Goal: Check status: Check status

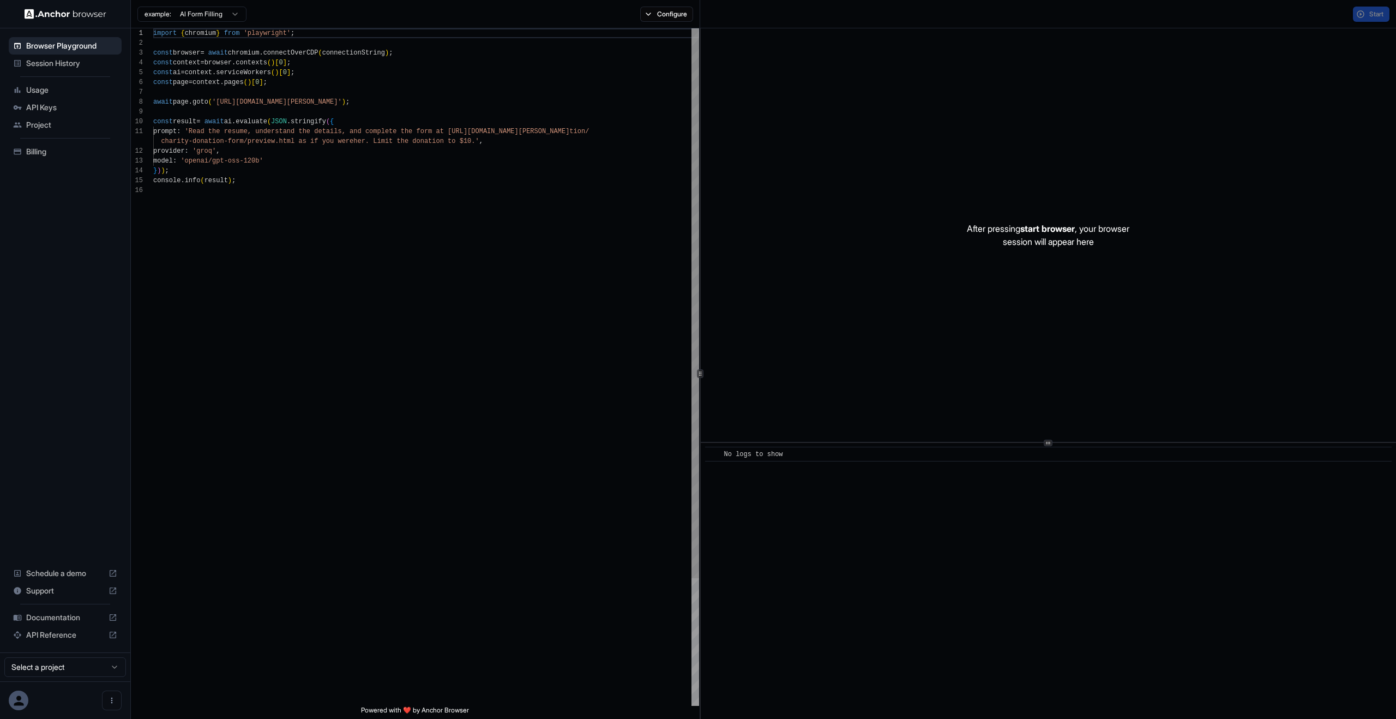
scroll to position [98, 0]
click at [61, 103] on span "API Keys" at bounding box center [71, 107] width 91 height 11
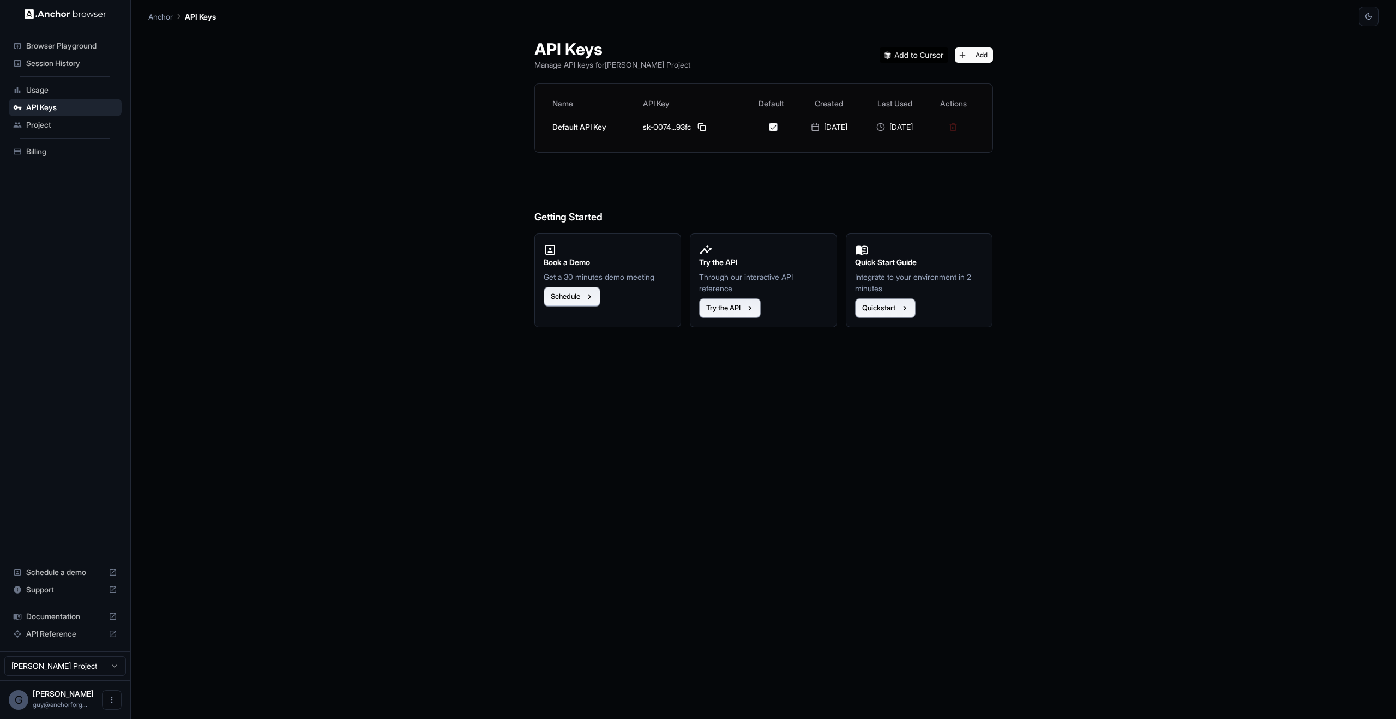
click at [73, 62] on span "Session History" at bounding box center [71, 63] width 91 height 11
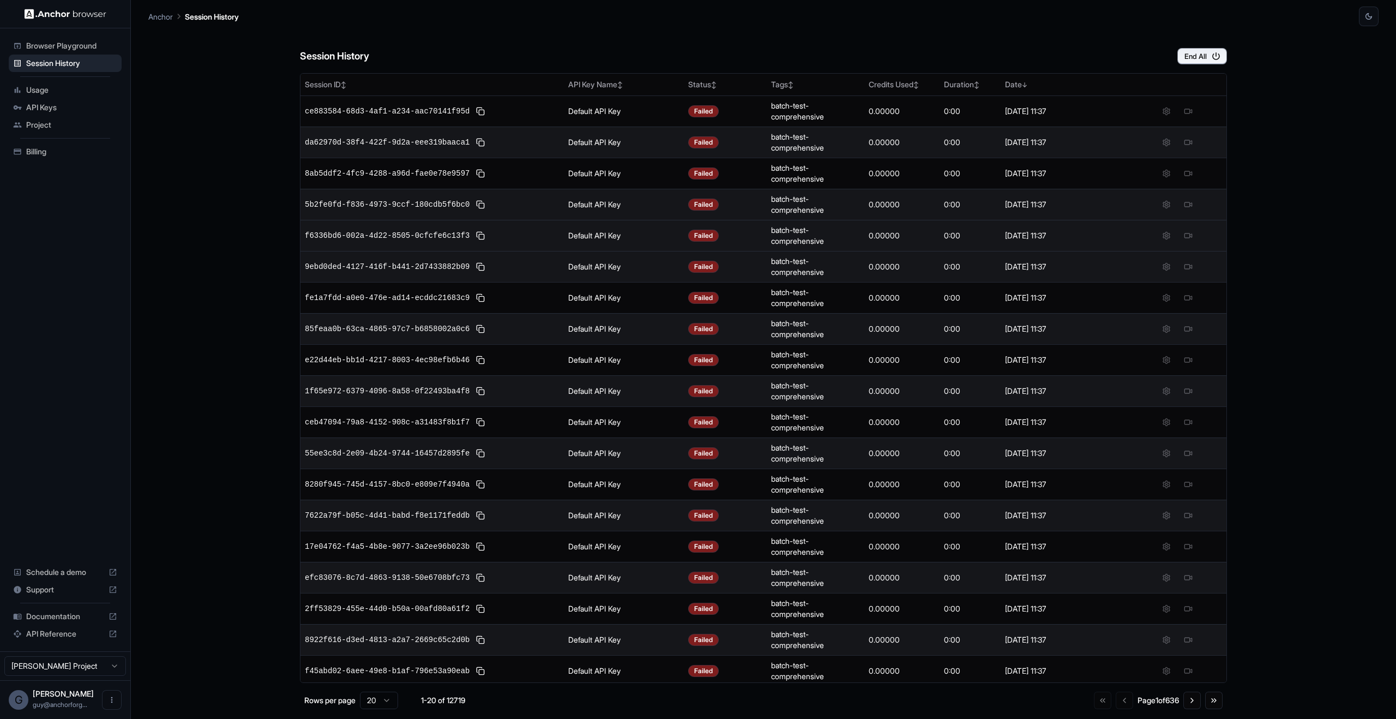
scroll to position [34, 0]
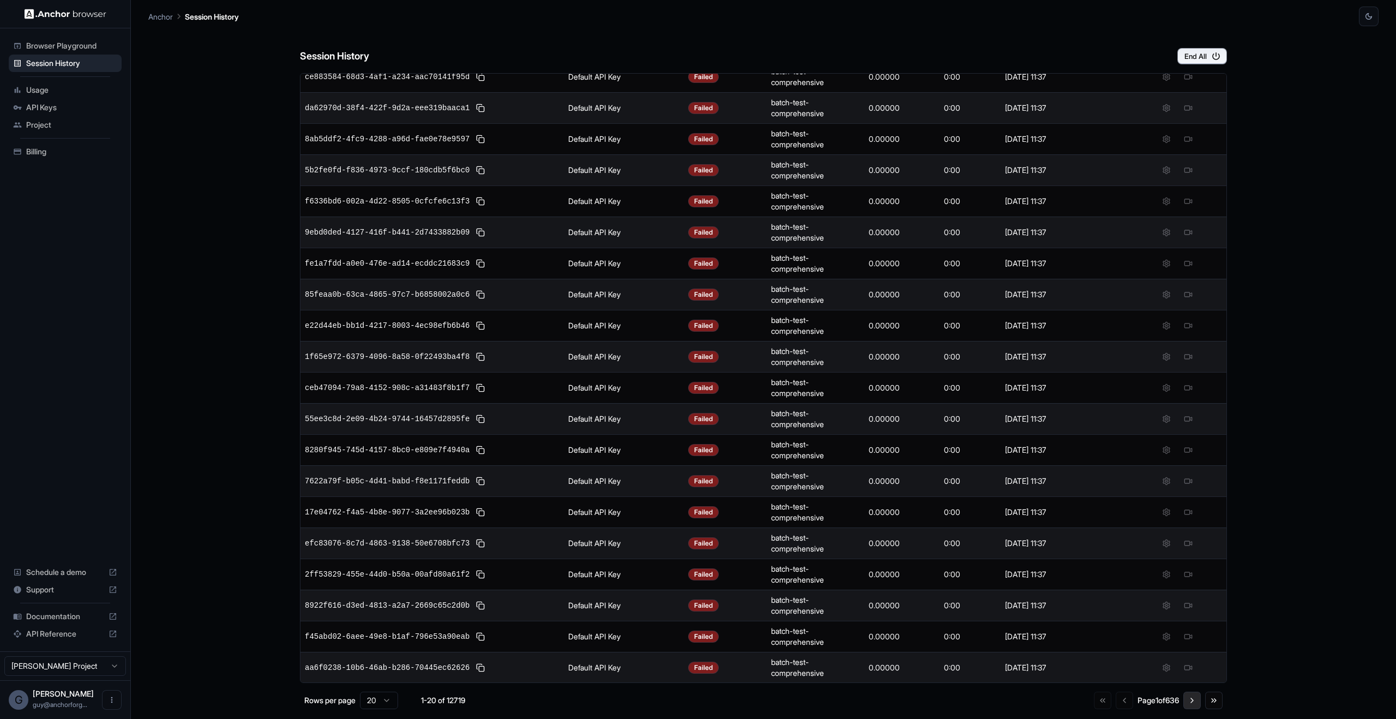
click at [1189, 699] on button "Go to next page" at bounding box center [1191, 699] width 17 height 17
click at [1198, 700] on button "Go to next page" at bounding box center [1191, 699] width 17 height 17
click at [1204, 701] on div "Go to first page Go to previous page Page 3 of 636 Go to next page Go to last p…" at bounding box center [1157, 699] width 131 height 17
click at [1207, 701] on button "Go to last page" at bounding box center [1213, 699] width 17 height 17
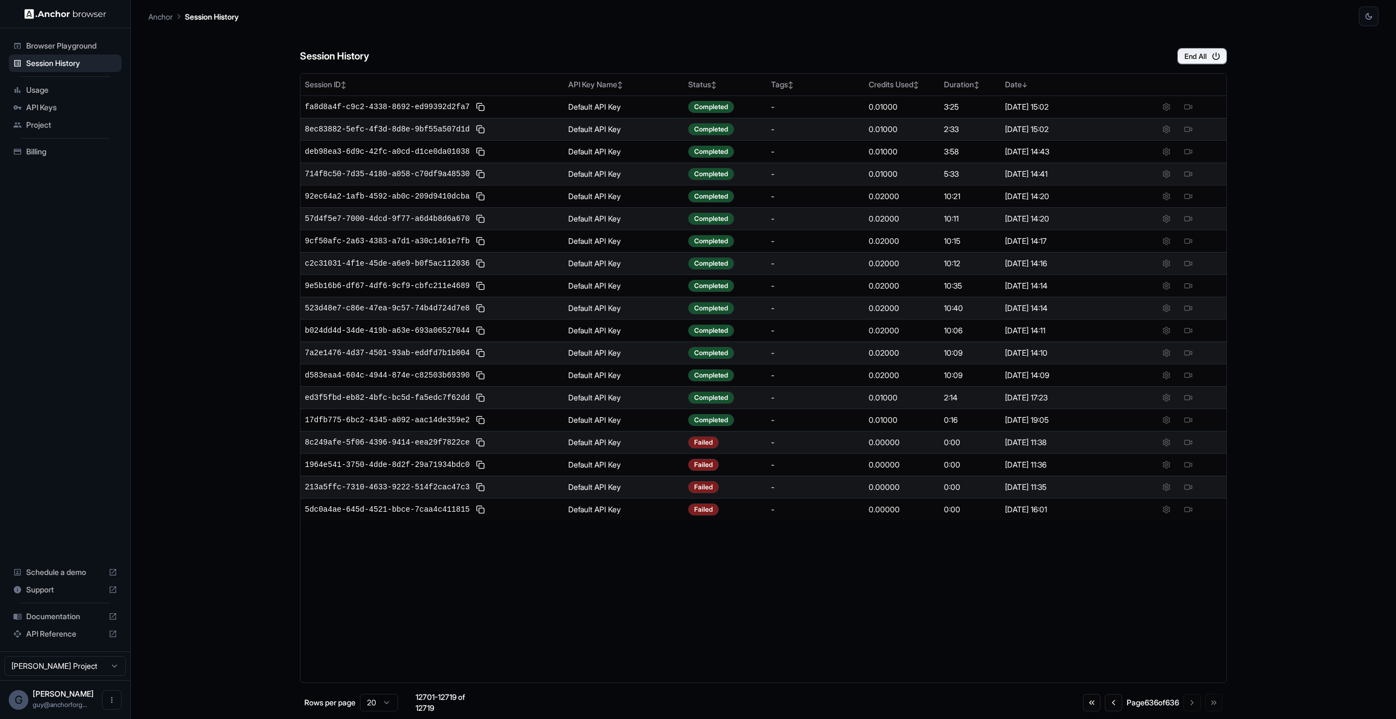
scroll to position [0, 0]
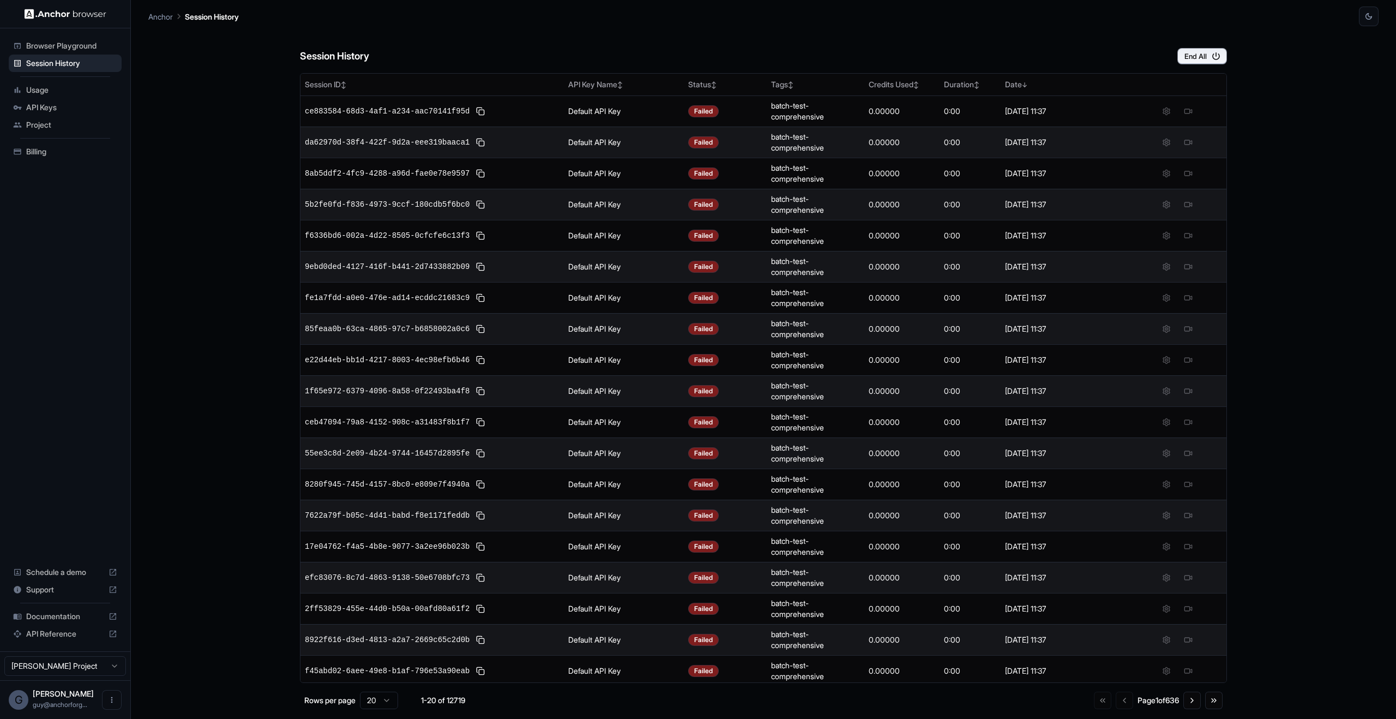
scroll to position [34, 0]
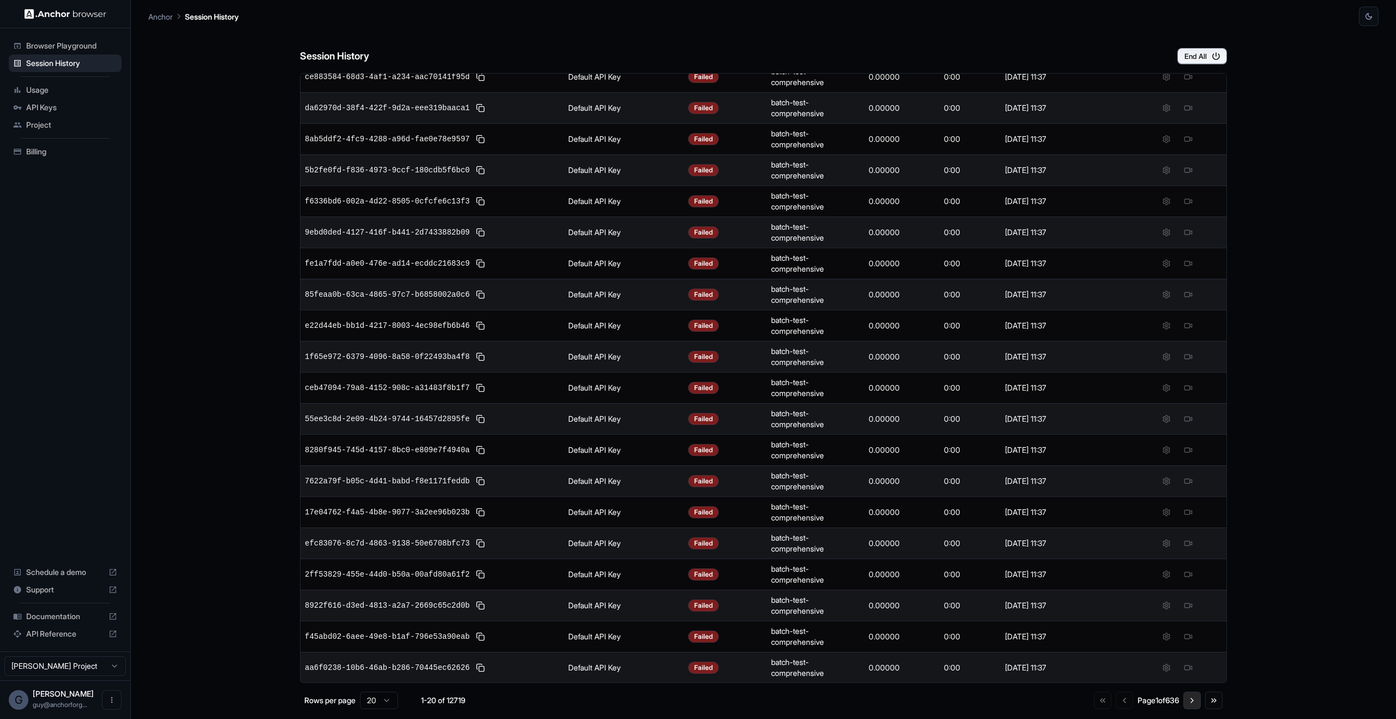
click at [1192, 698] on button "Go to next page" at bounding box center [1191, 699] width 17 height 17
click at [1196, 700] on button "Go to next page" at bounding box center [1191, 699] width 17 height 17
click at [1198, 703] on button "Go to next page" at bounding box center [1191, 699] width 17 height 17
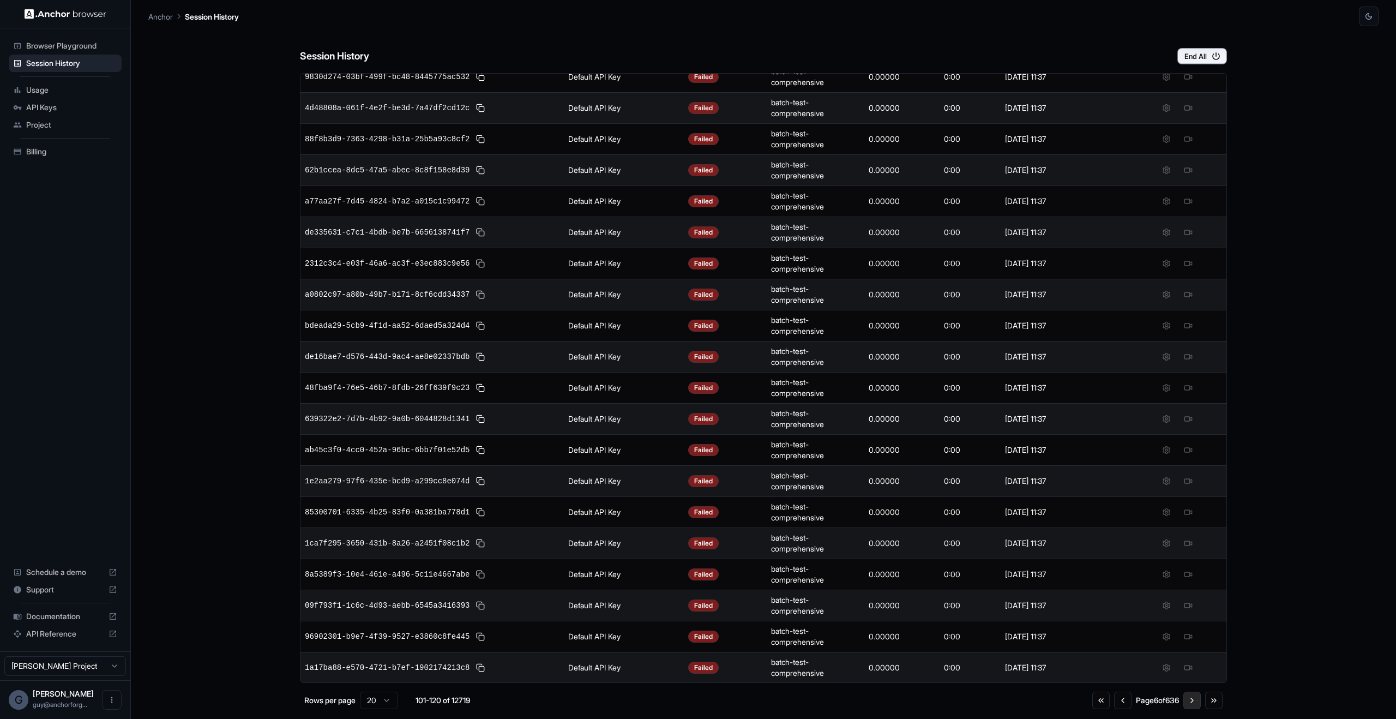
click at [1198, 703] on button "Go to next page" at bounding box center [1191, 699] width 17 height 17
click at [1198, 703] on button "Go to next page" at bounding box center [1191, 702] width 17 height 17
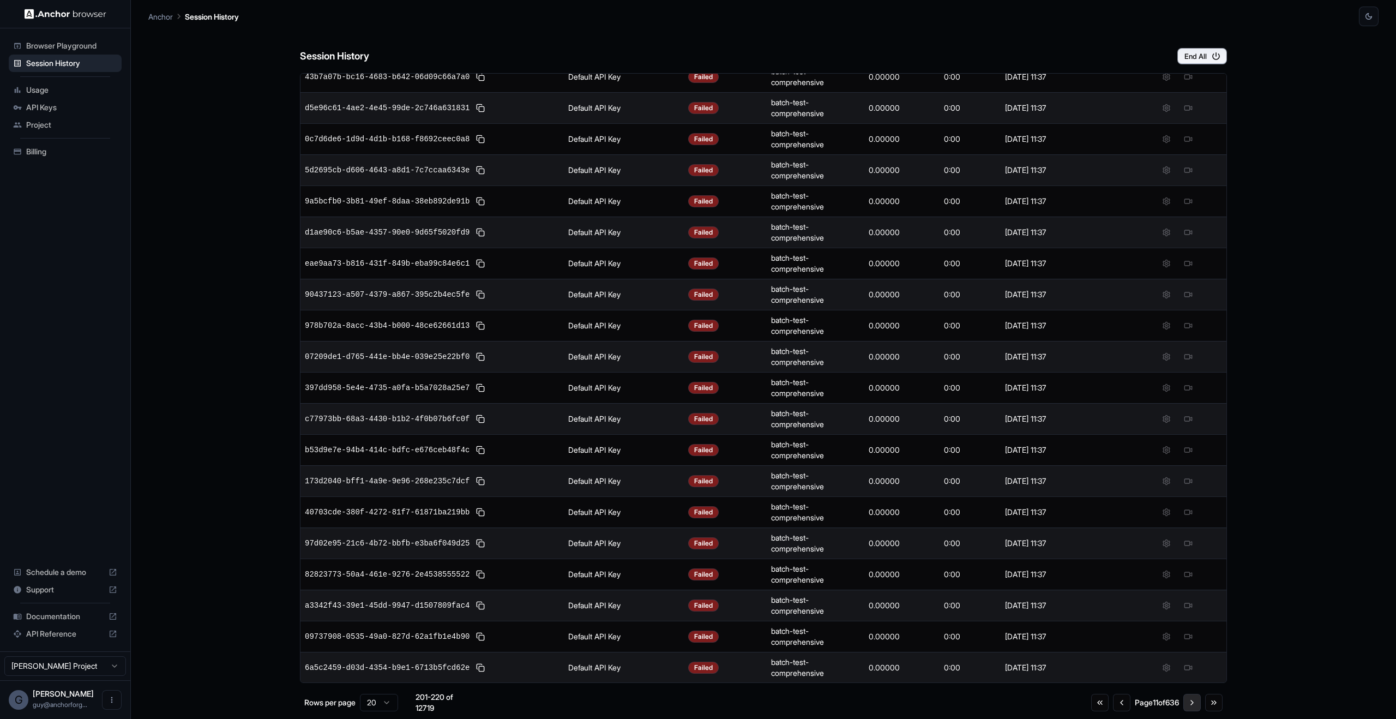
click at [1198, 703] on button "Go to next page" at bounding box center [1191, 702] width 17 height 17
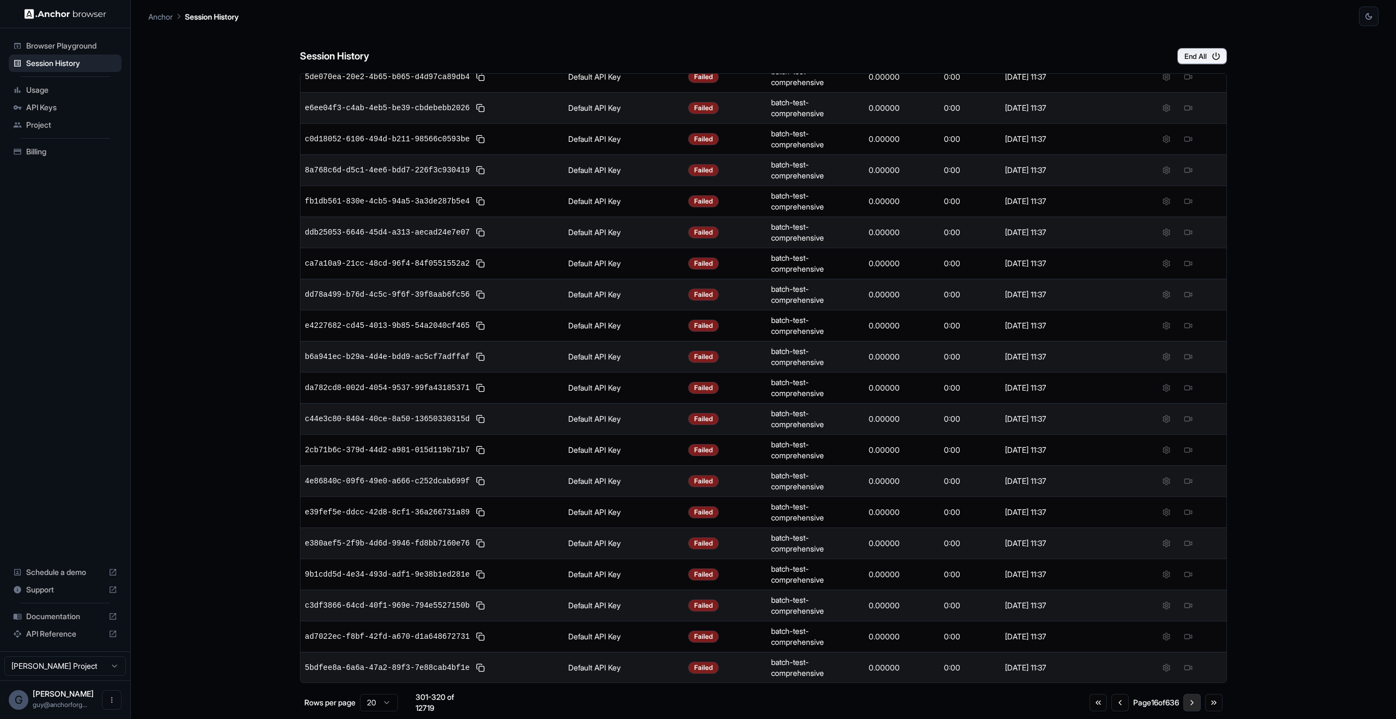
click at [1198, 703] on button "Go to next page" at bounding box center [1191, 702] width 17 height 17
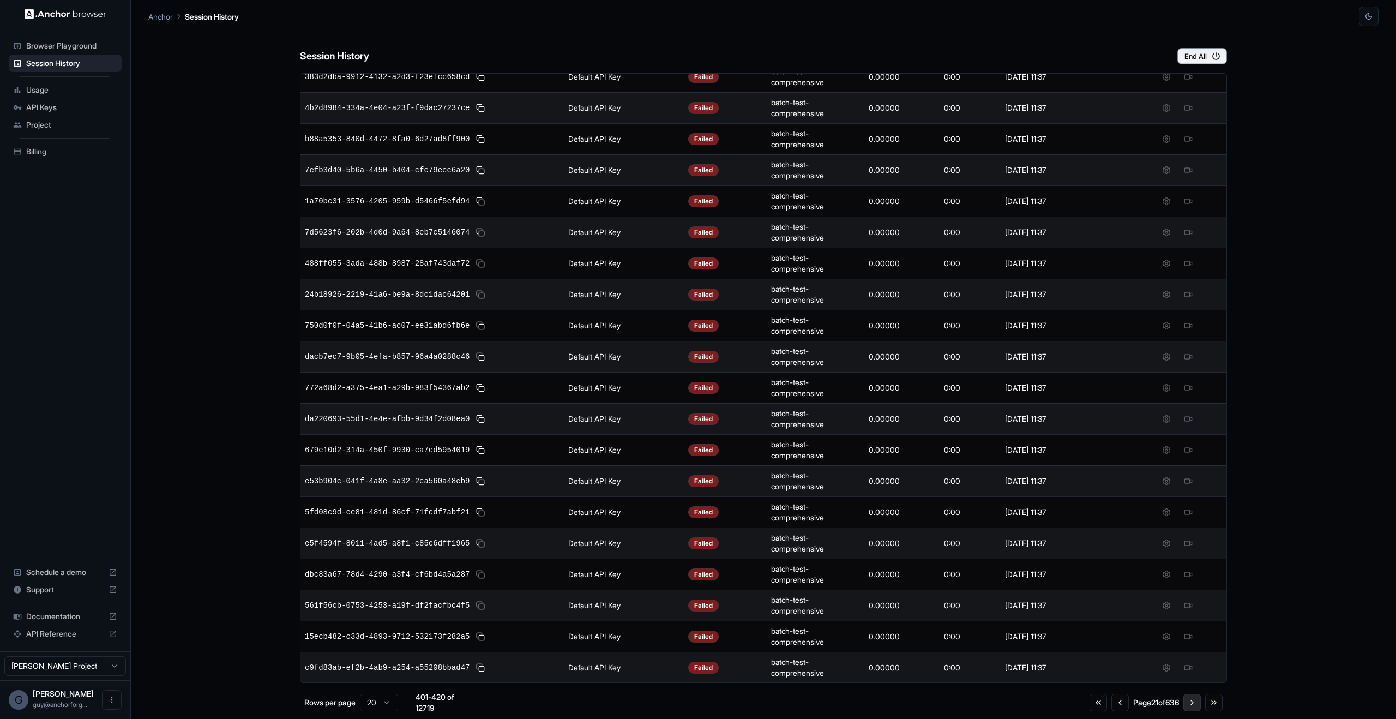
click at [1198, 703] on button "Go to next page" at bounding box center [1191, 702] width 17 height 17
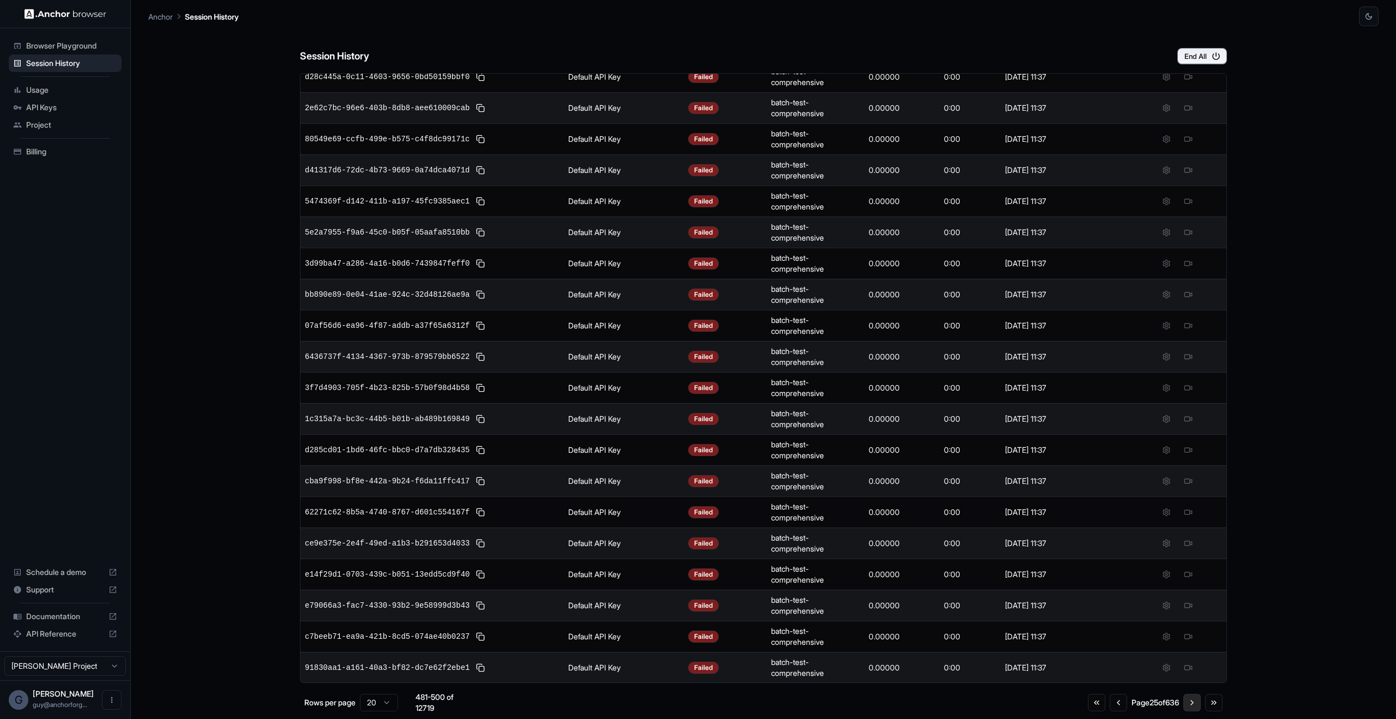
click at [1198, 703] on button "Go to next page" at bounding box center [1191, 702] width 17 height 17
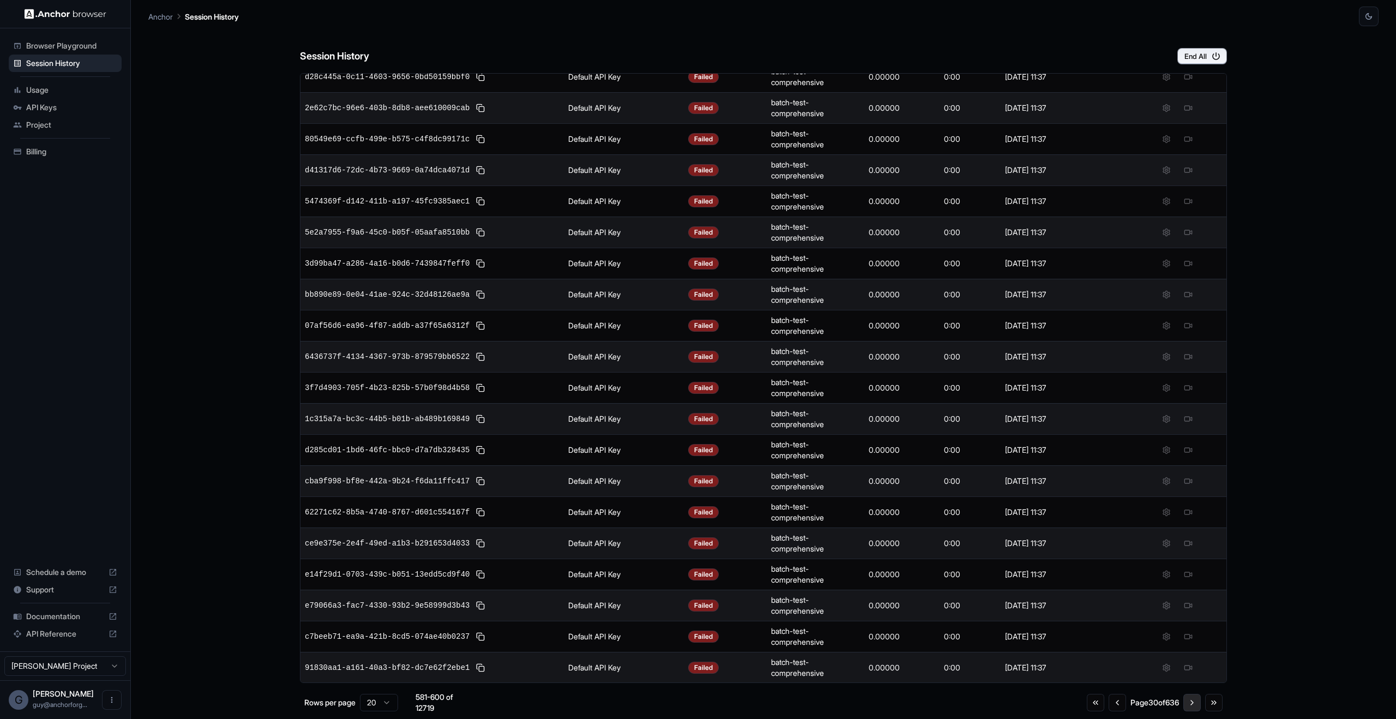
click at [1198, 703] on button "Go to next page" at bounding box center [1191, 702] width 17 height 17
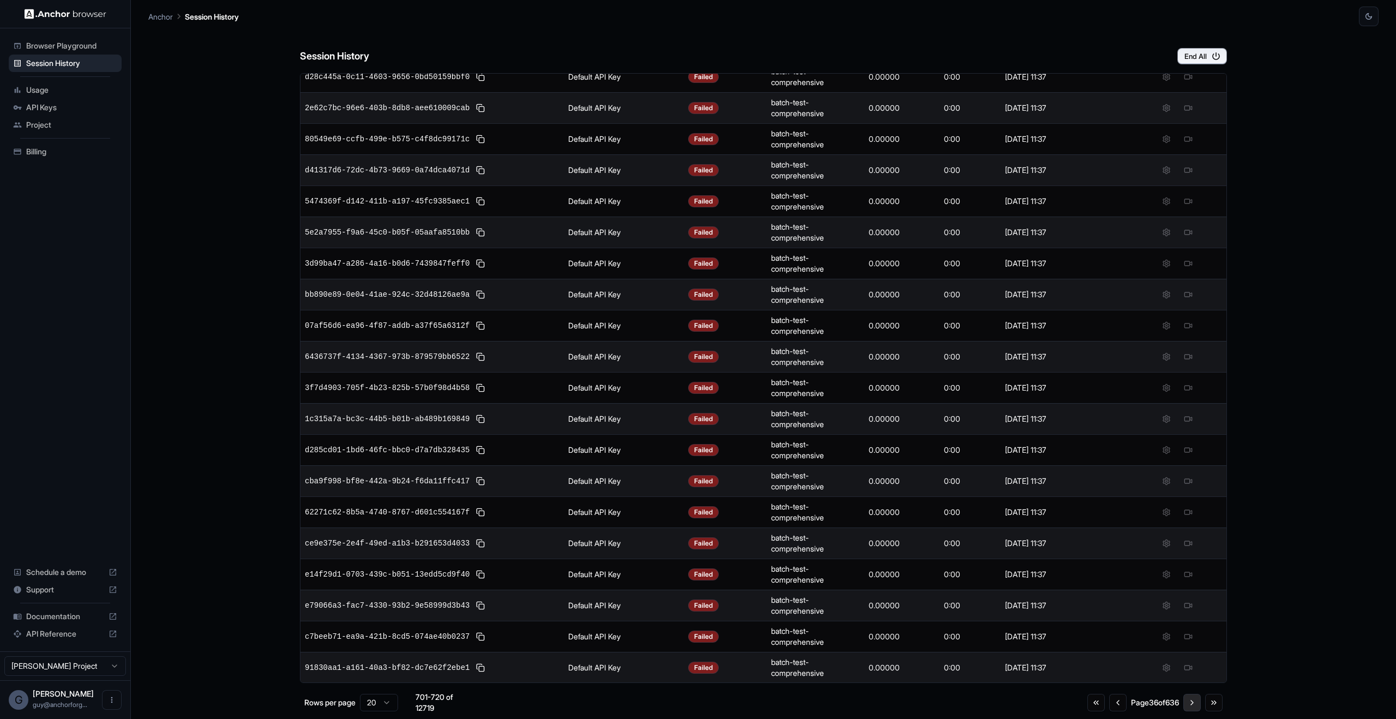
click at [1198, 703] on button "Go to next page" at bounding box center [1191, 702] width 17 height 17
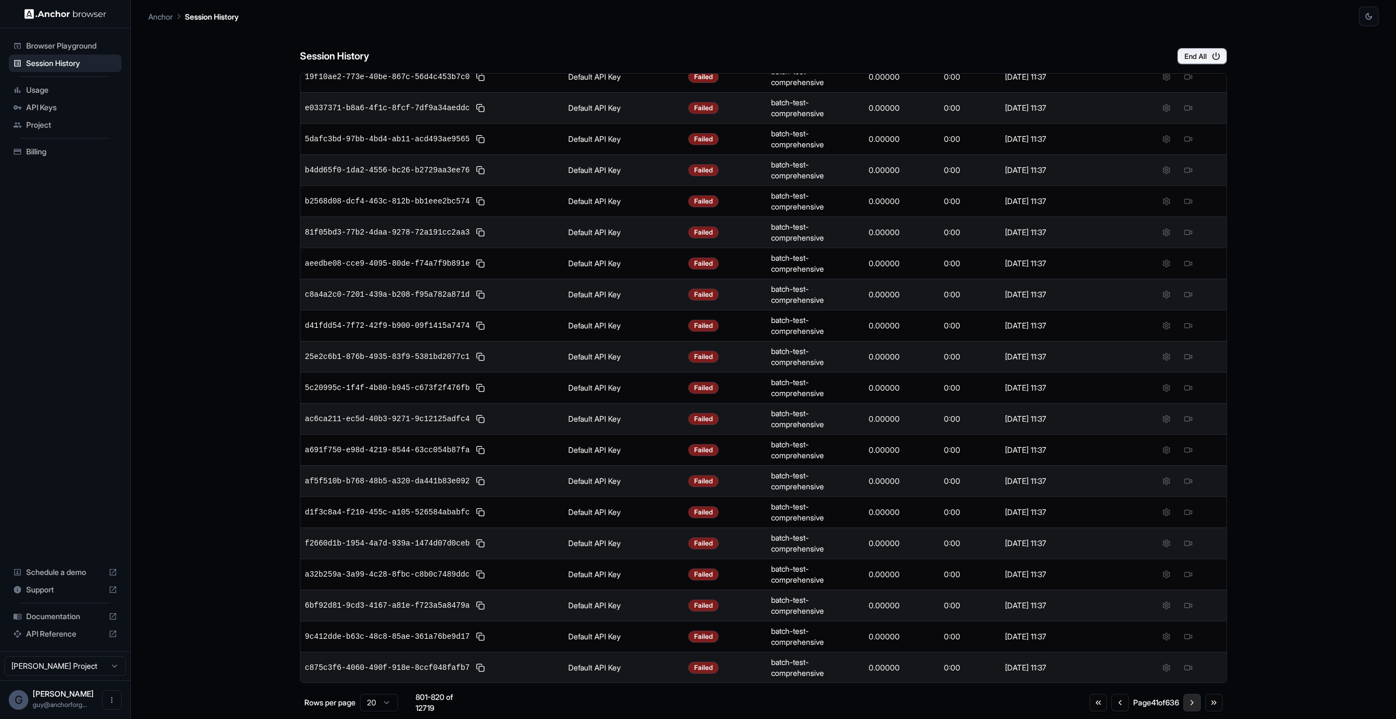
click at [1198, 703] on button "Go to next page" at bounding box center [1191, 702] width 17 height 17
click at [394, 707] on html "Browser Playground Session History Usage API Keys Project Billing Schedule a de…" at bounding box center [698, 359] width 1396 height 719
click at [1201, 702] on div "Go to first page Go to previous page Page 1 of 255 Go to next page Go to last p…" at bounding box center [1158, 699] width 128 height 17
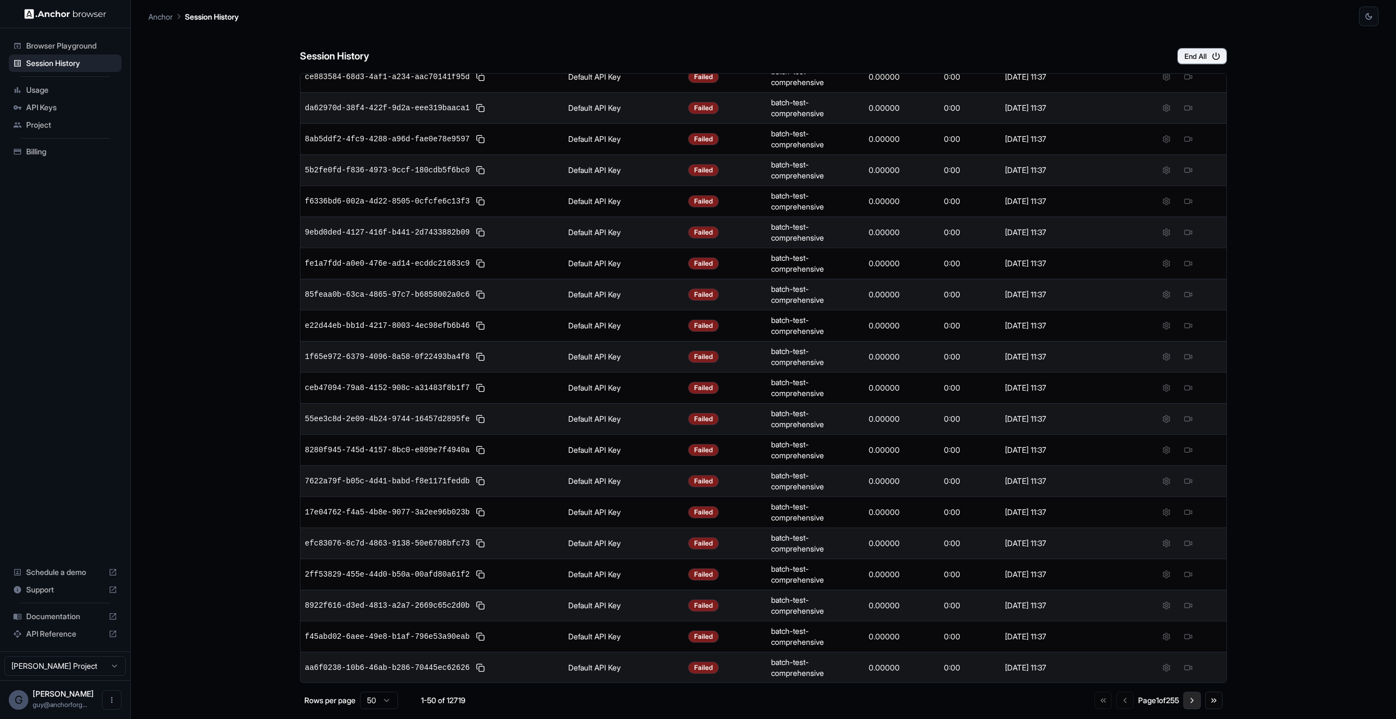
click at [1194, 702] on button "Go to next page" at bounding box center [1191, 699] width 17 height 17
click at [1194, 702] on button "Go to next page" at bounding box center [1191, 702] width 17 height 17
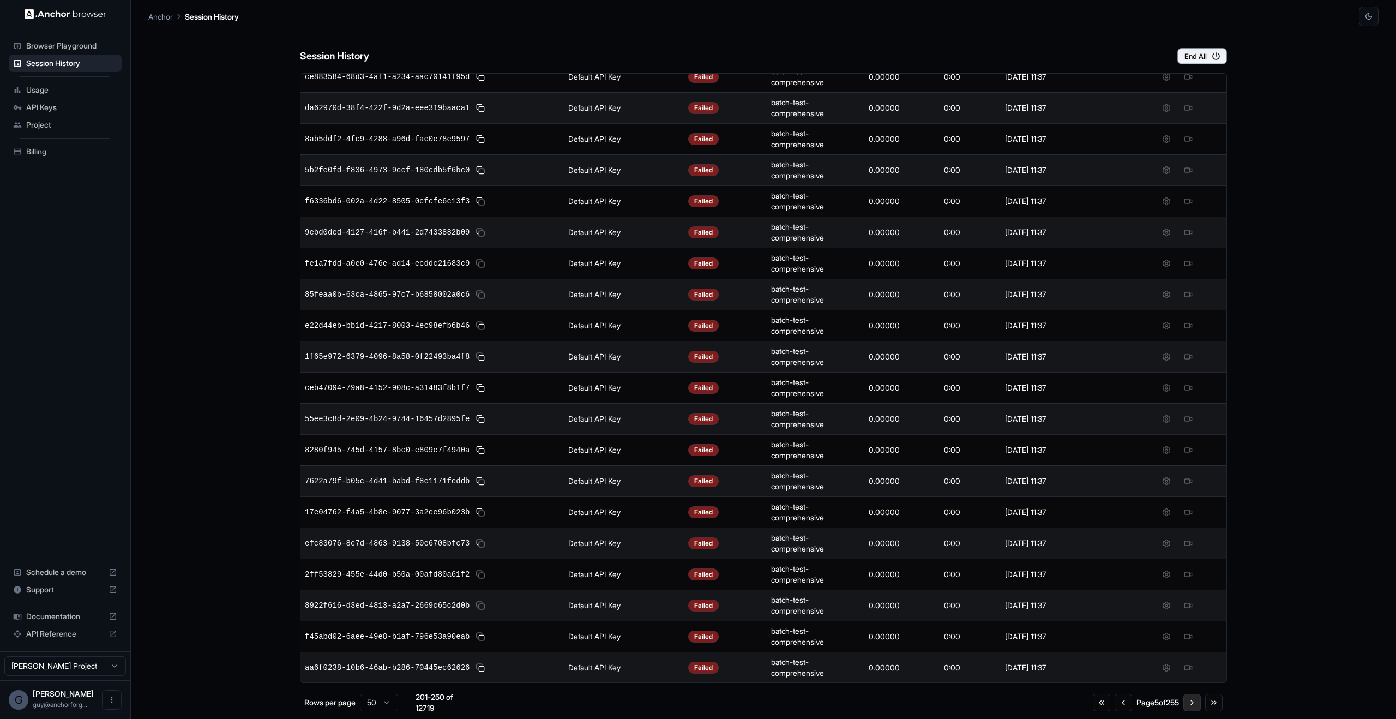
click at [1194, 702] on button "Go to next page" at bounding box center [1191, 702] width 17 height 17
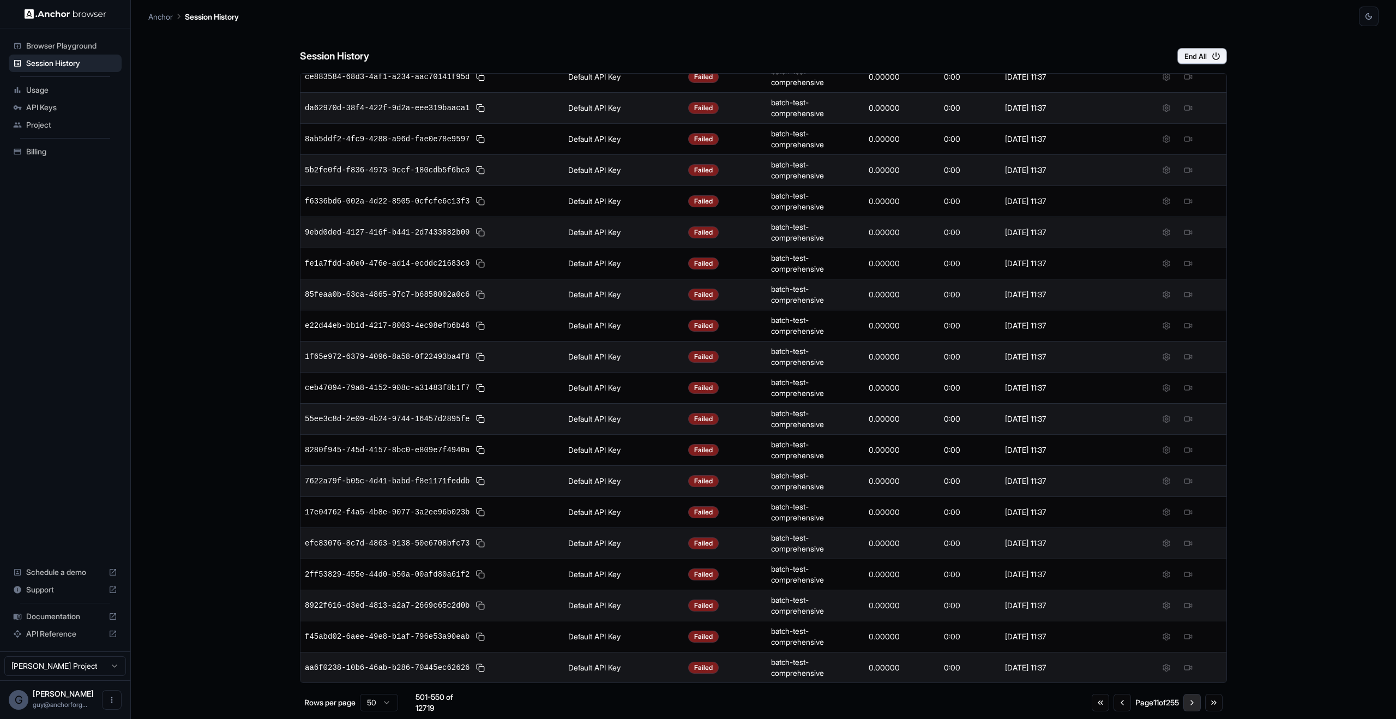
click at [1194, 702] on button "Go to next page" at bounding box center [1191, 702] width 17 height 17
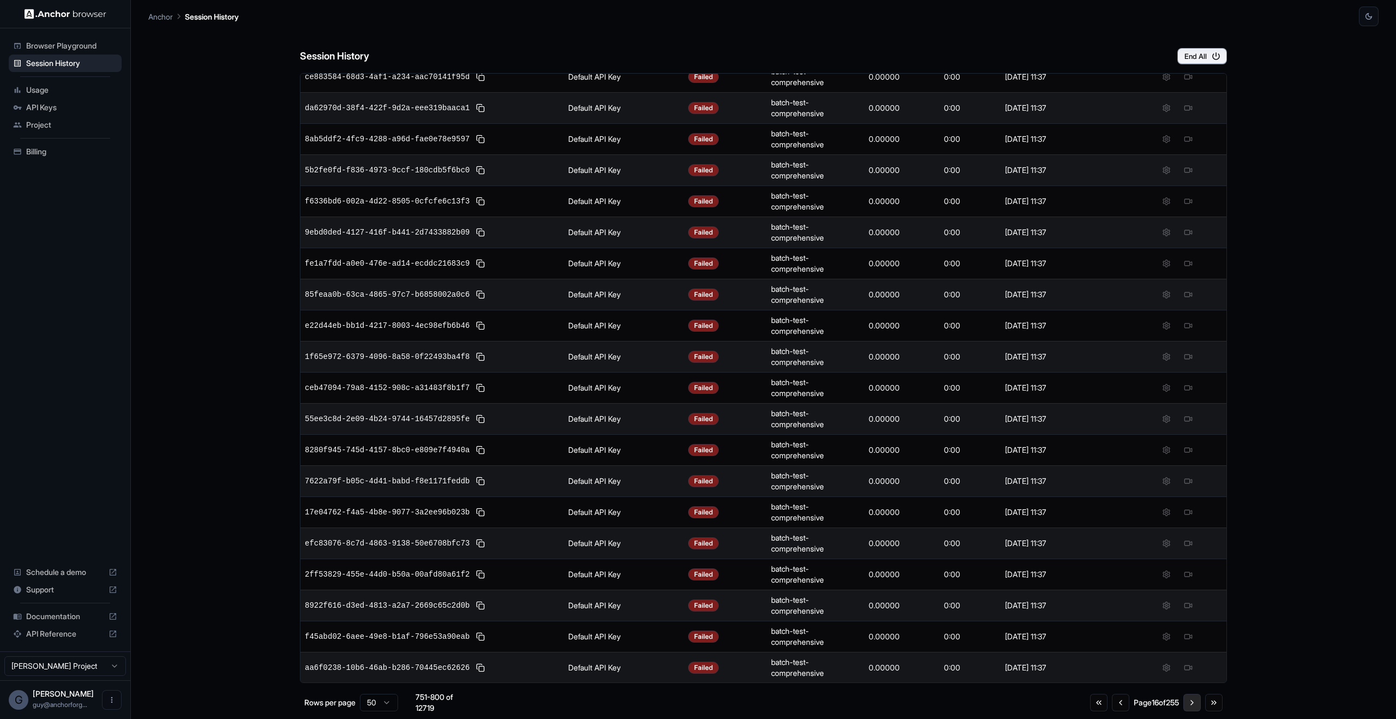
click at [1194, 702] on button "Go to next page" at bounding box center [1191, 702] width 17 height 17
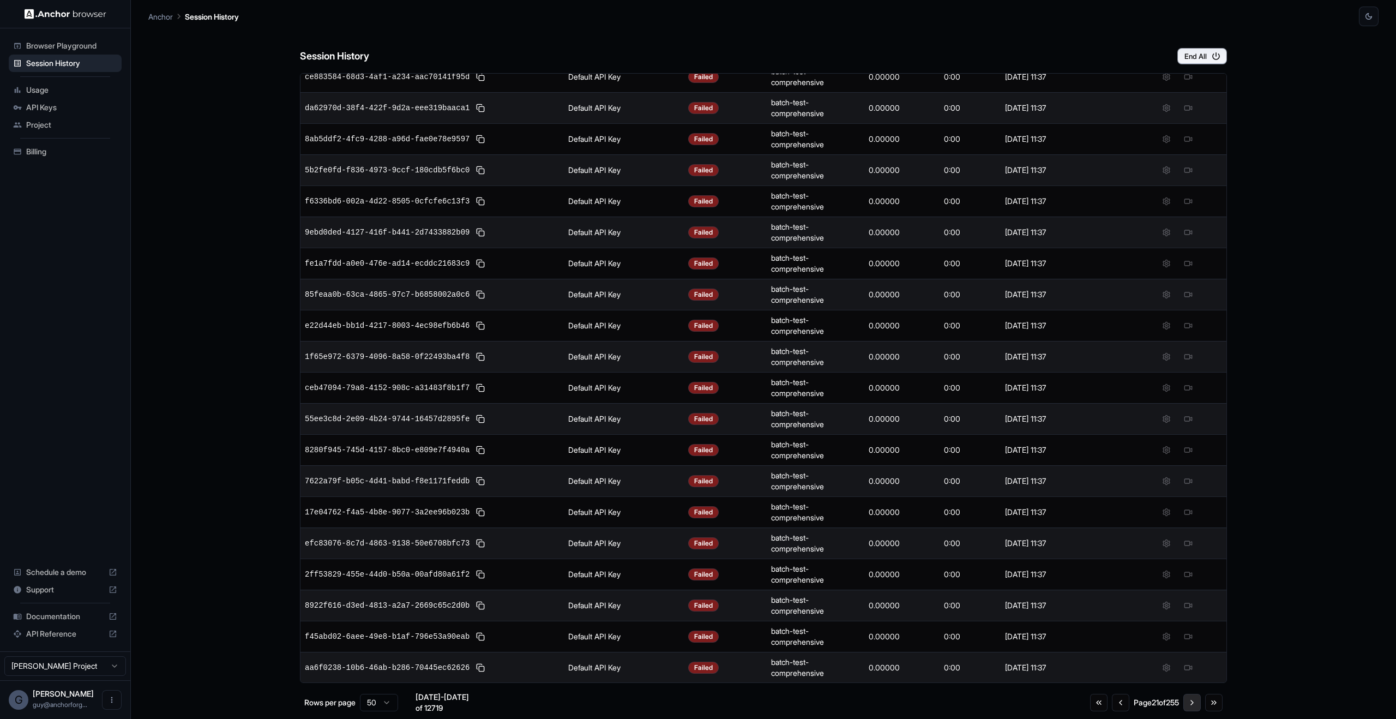
click at [1194, 702] on button "Go to next page" at bounding box center [1191, 702] width 17 height 17
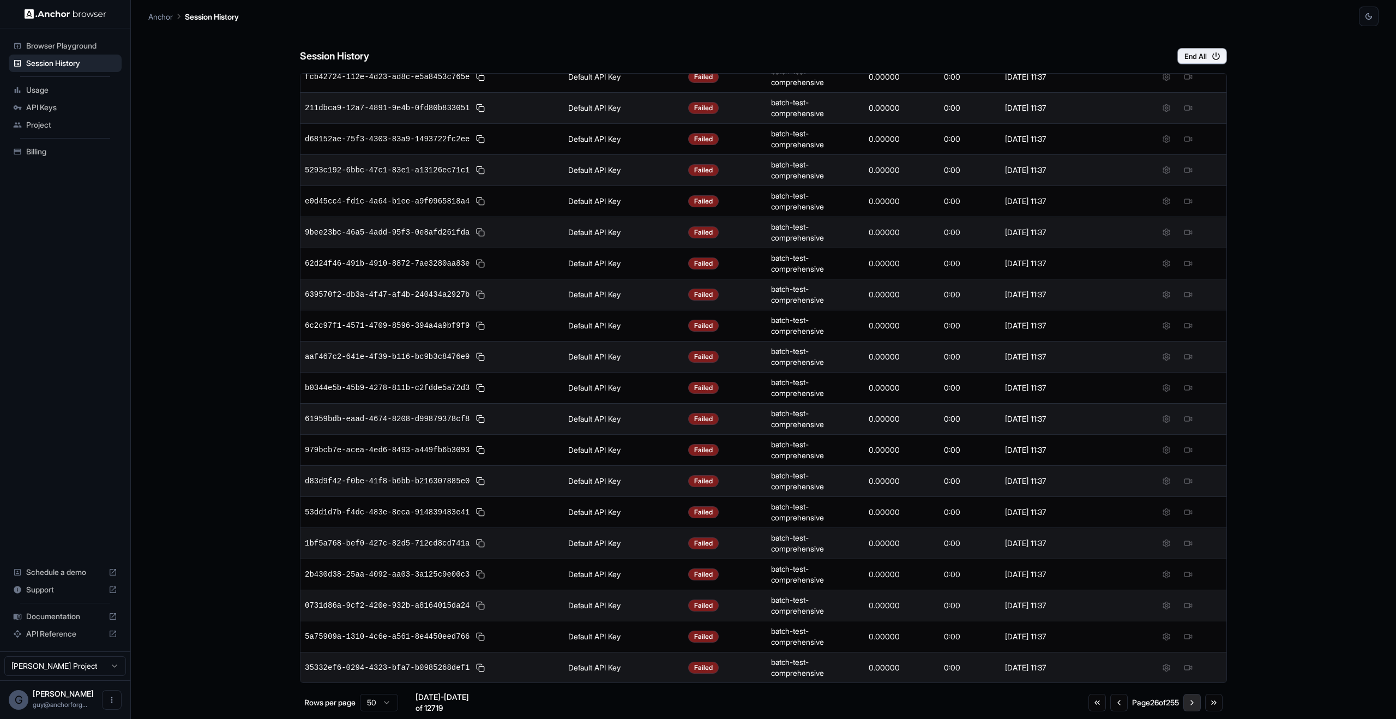
click at [1194, 702] on button "Go to next page" at bounding box center [1191, 702] width 17 height 17
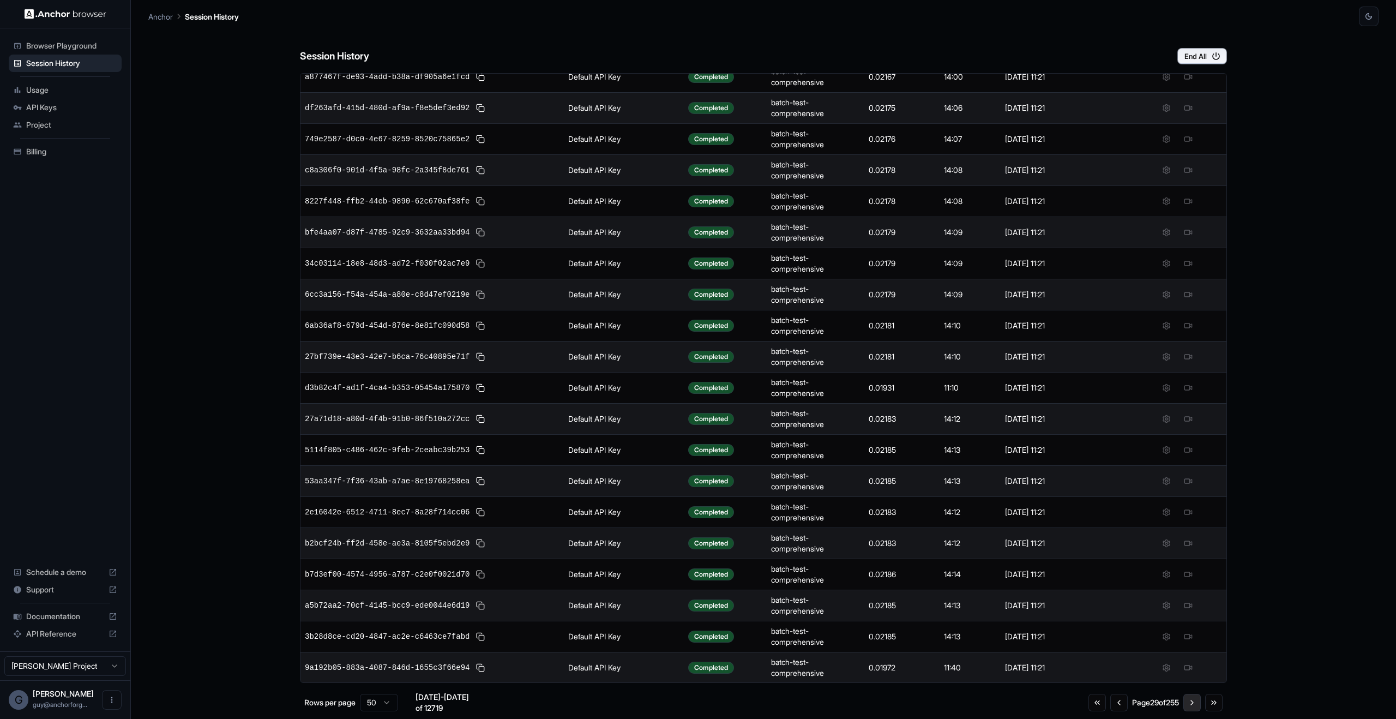
click at [1194, 702] on button "Go to next page" at bounding box center [1191, 702] width 17 height 17
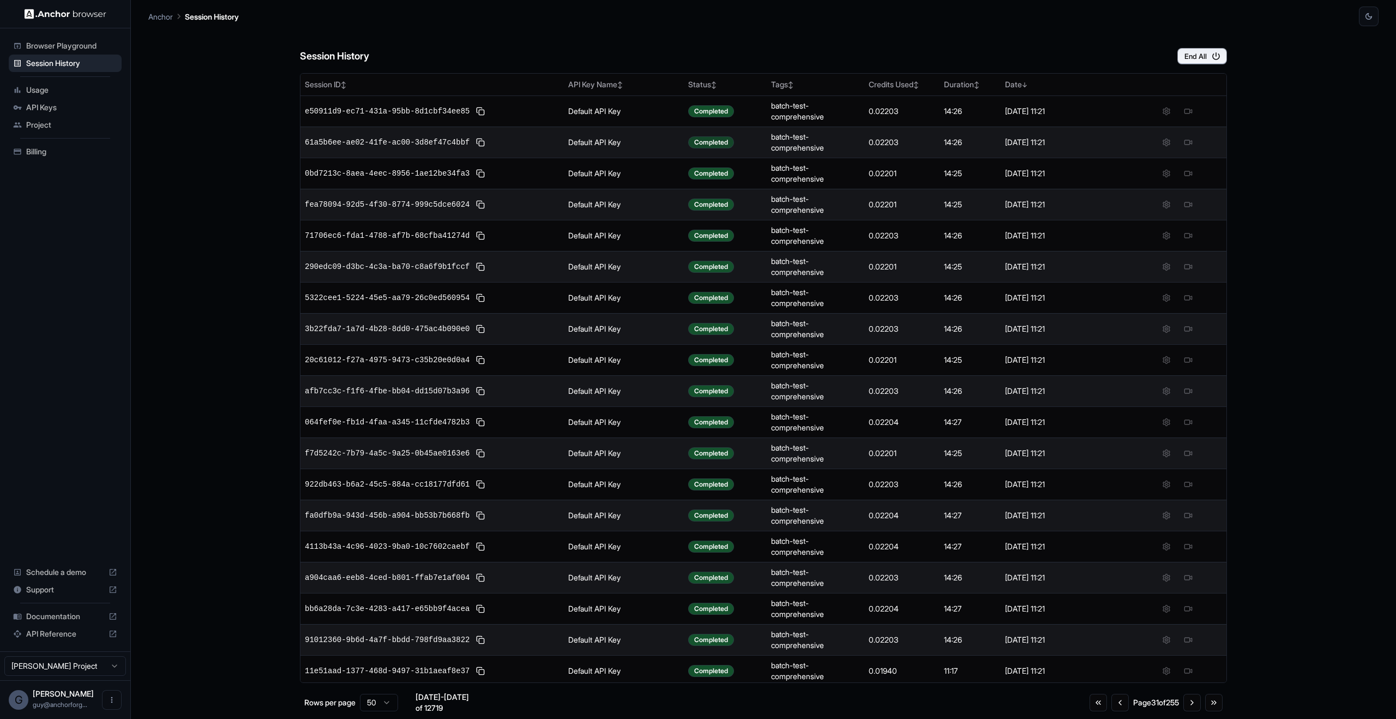
scroll to position [7, 0]
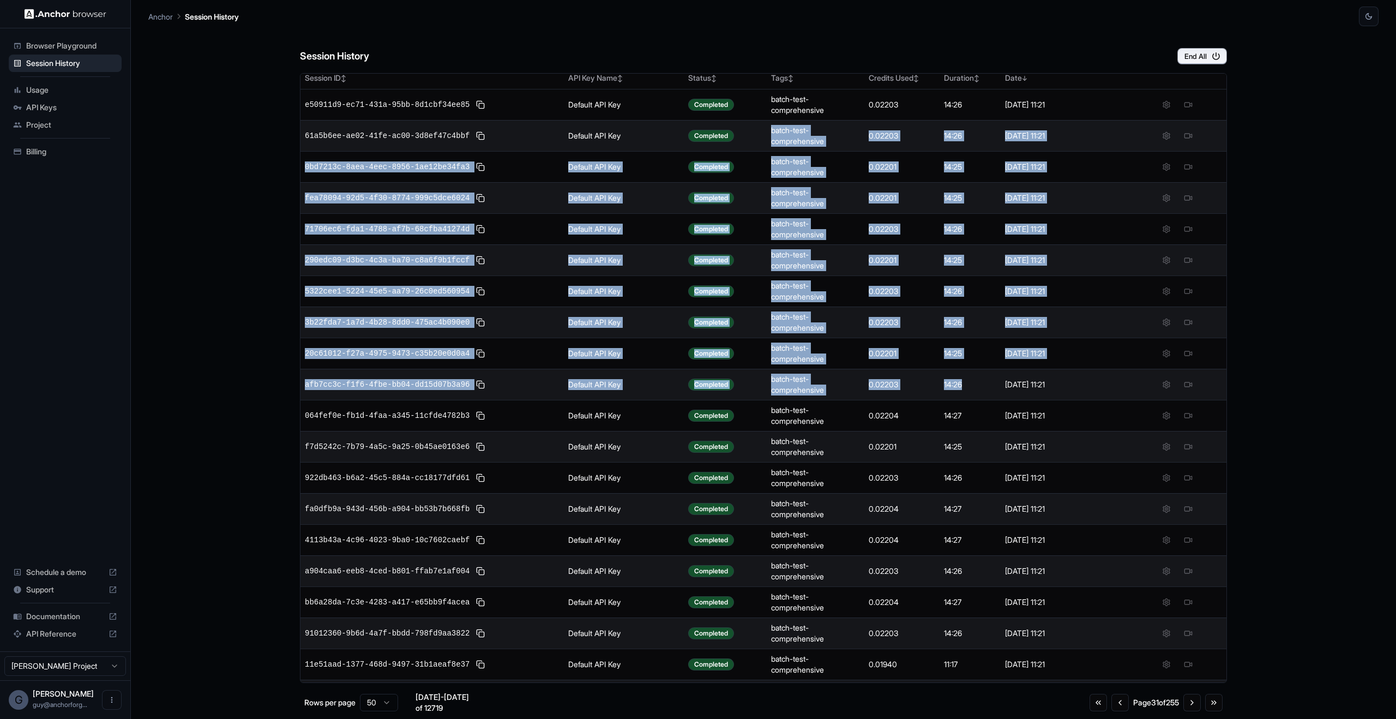
drag, startPoint x: 727, startPoint y: 134, endPoint x: 953, endPoint y: 395, distance: 344.8
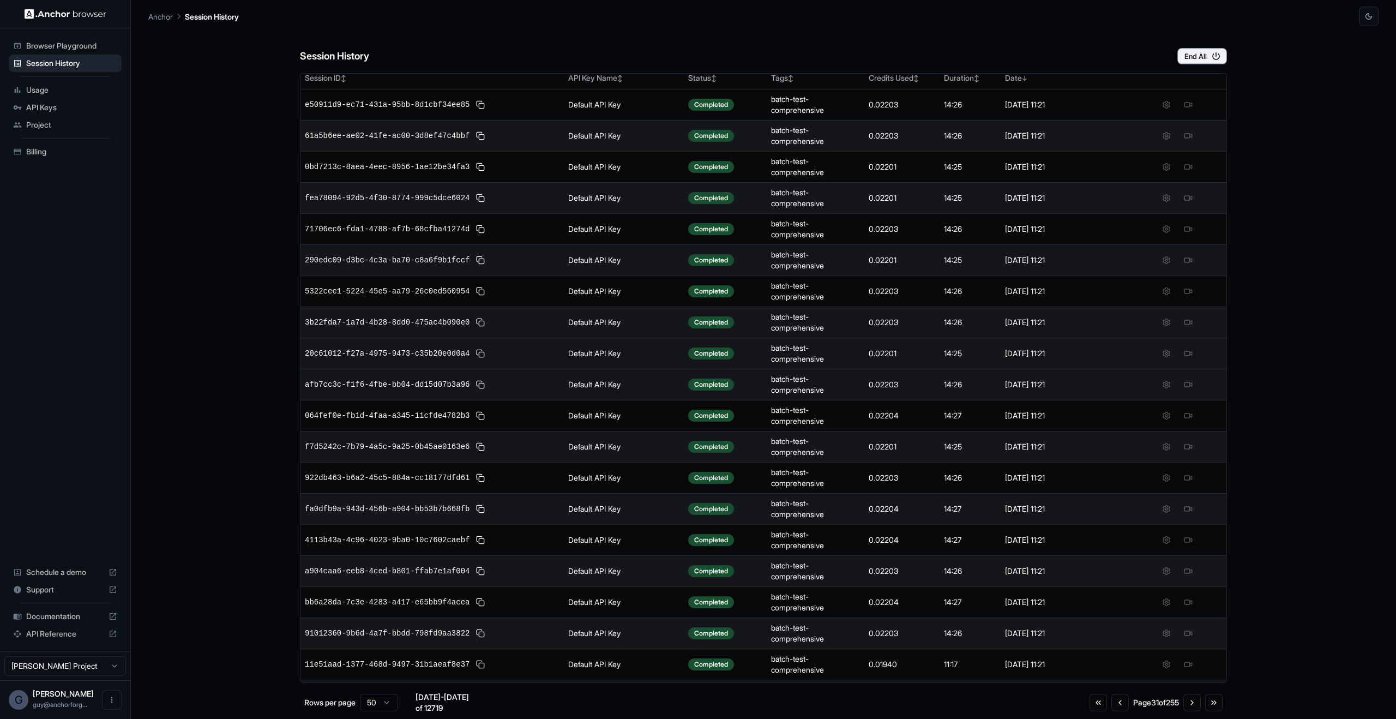
click at [912, 351] on div "0.02201" at bounding box center [902, 353] width 67 height 11
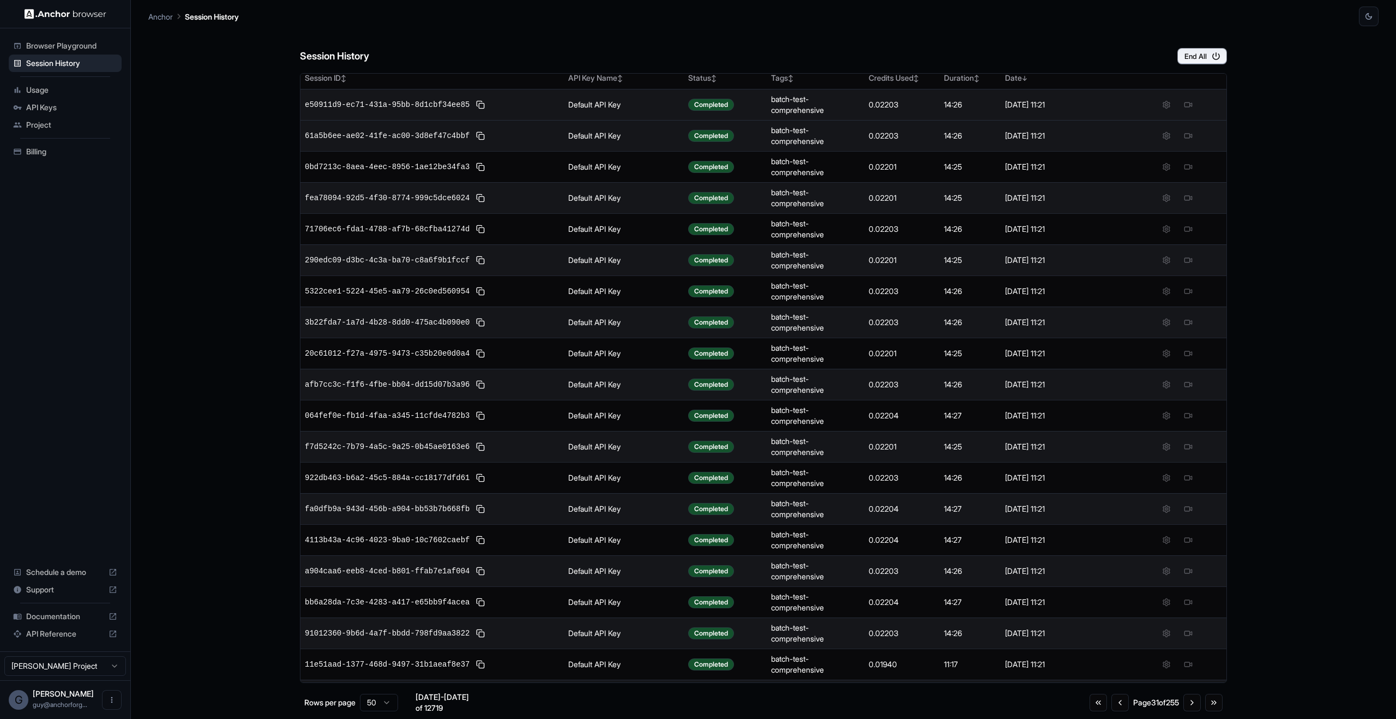
click at [396, 111] on td "e50911d9-ec71-431a-95bb-8d1cbf34ee85" at bounding box center [431, 104] width 263 height 31
click at [405, 105] on span "e50911d9-ec71-431a-95bb-8d1cbf34ee85" at bounding box center [387, 104] width 165 height 11
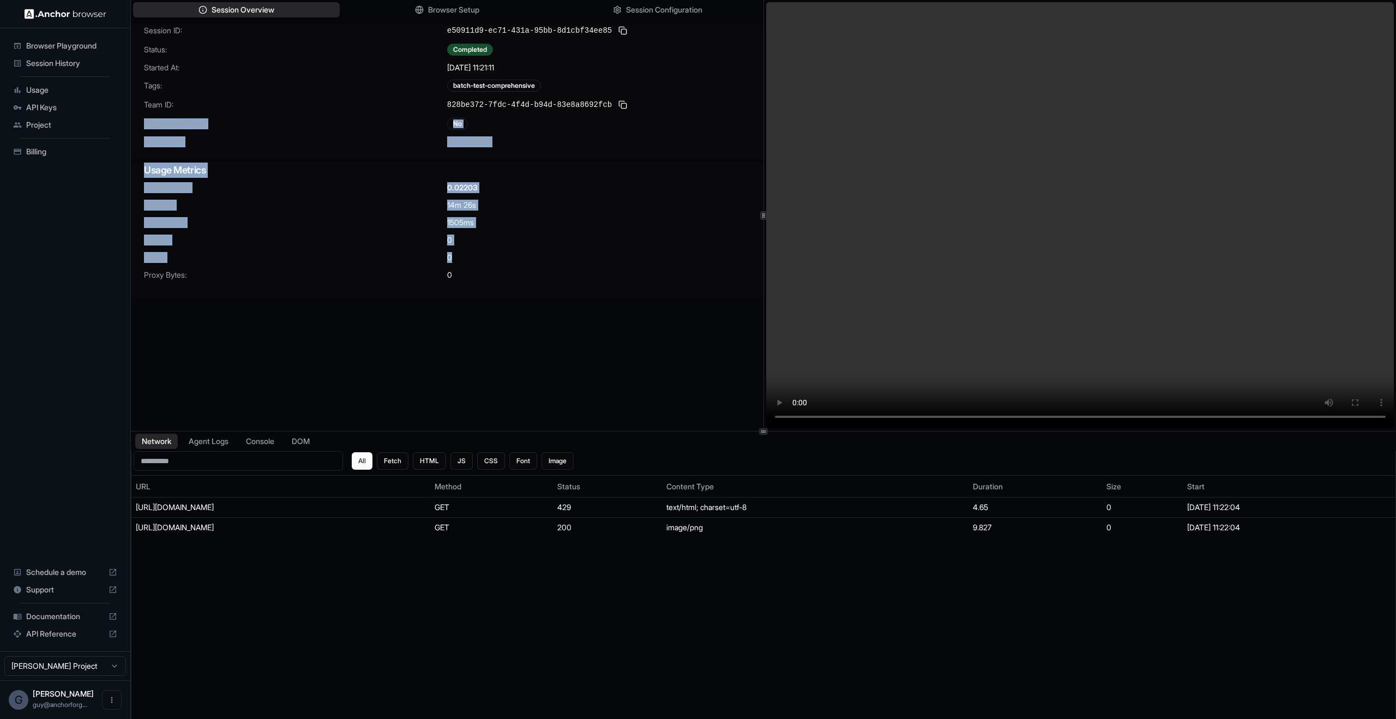
drag, startPoint x: 415, startPoint y: 116, endPoint x: 677, endPoint y: 268, distance: 302.4
click at [677, 266] on div "Session ID: e50911d9-ec71-431a-95bb-8d1cbf34ee85 Status: Completed Started At: …" at bounding box center [447, 161] width 632 height 275
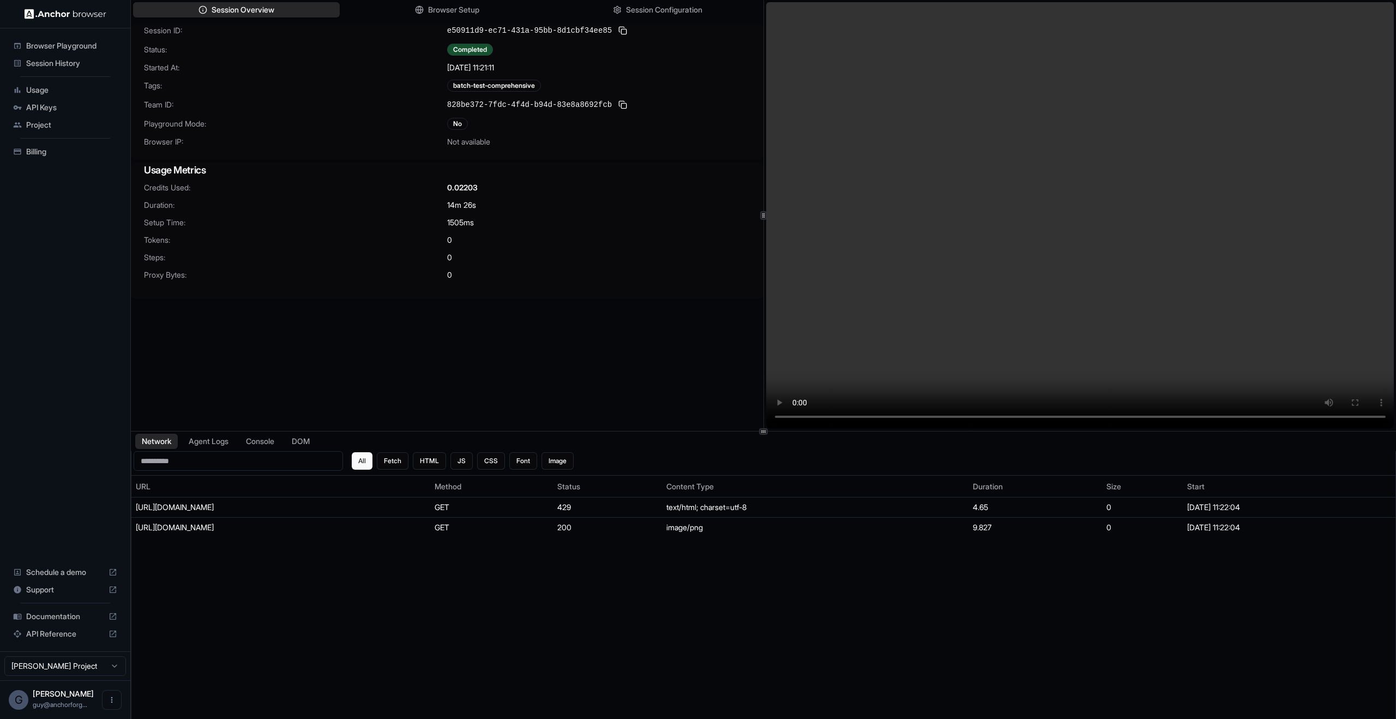
drag, startPoint x: 650, startPoint y: 320, endPoint x: 638, endPoint y: 284, distance: 37.9
click at [650, 320] on div "Session ID: e50911d9-ec71-431a-95bb-8d1cbf34ee85 Status: Completed Started At: …" at bounding box center [447, 239] width 632 height 431
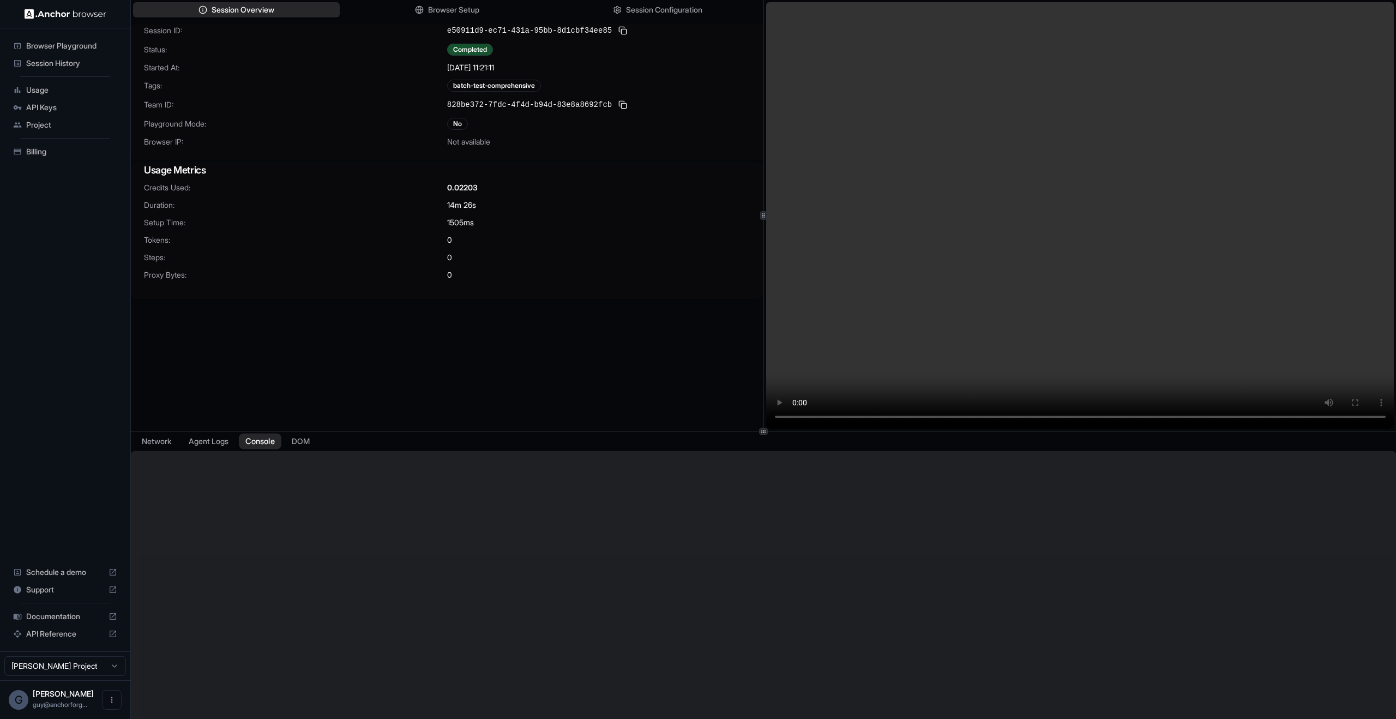
click at [253, 437] on button "Console" at bounding box center [260, 441] width 43 height 16
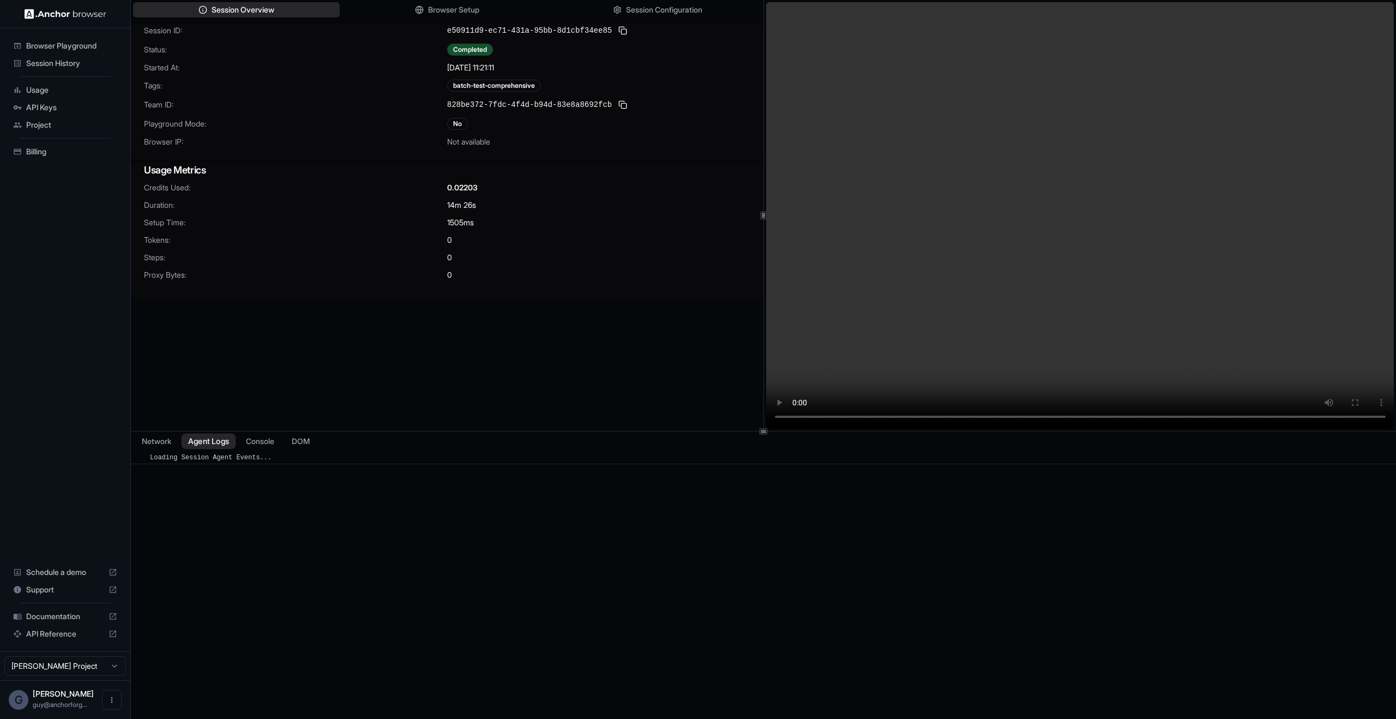
click at [205, 445] on button "Agent Logs" at bounding box center [209, 441] width 55 height 16
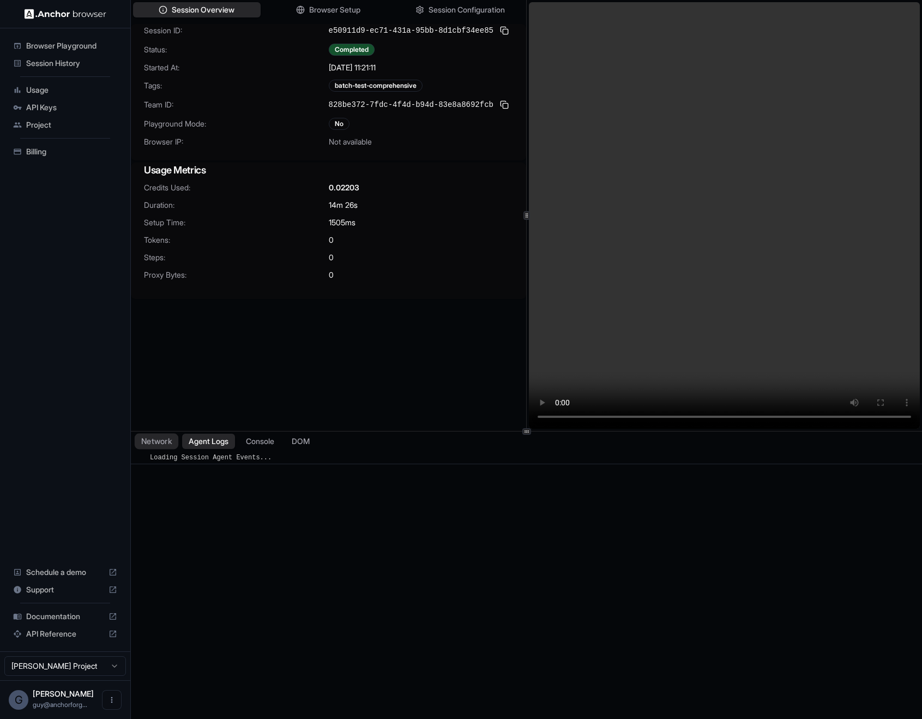
click at [150, 444] on button "Network" at bounding box center [157, 441] width 44 height 16
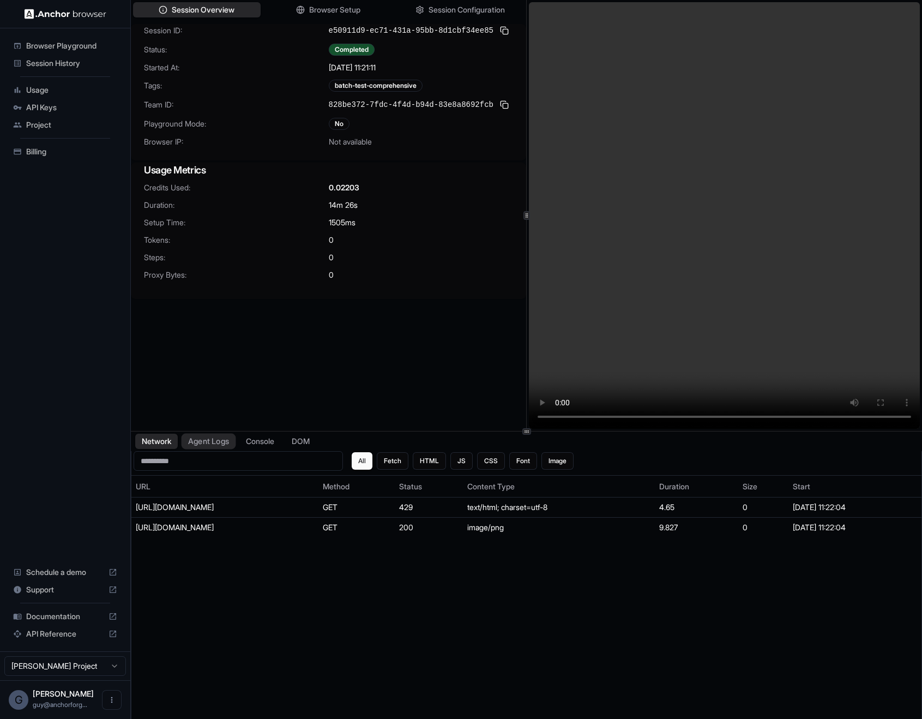
click at [214, 440] on button "Agent Logs" at bounding box center [209, 441] width 55 height 16
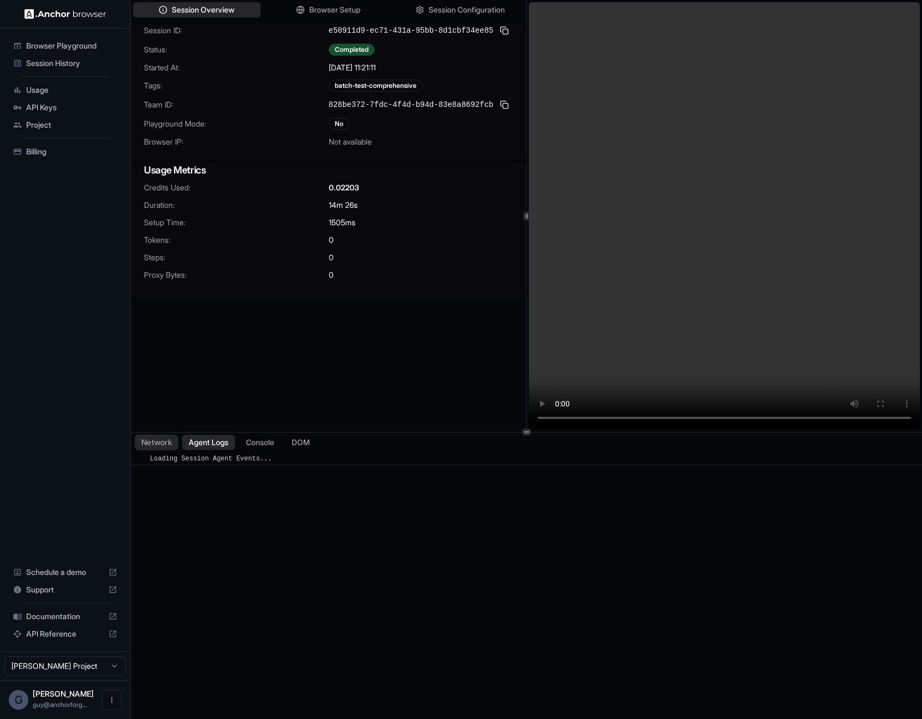
click at [168, 434] on div "Session Overview Browser Setup Session Configuration Session ID: e50911d9-ec71-…" at bounding box center [526, 359] width 791 height 719
click at [162, 445] on button "Network" at bounding box center [157, 442] width 44 height 16
click at [203, 442] on button "Agent Logs" at bounding box center [209, 442] width 55 height 16
